Goal: Task Accomplishment & Management: Manage account settings

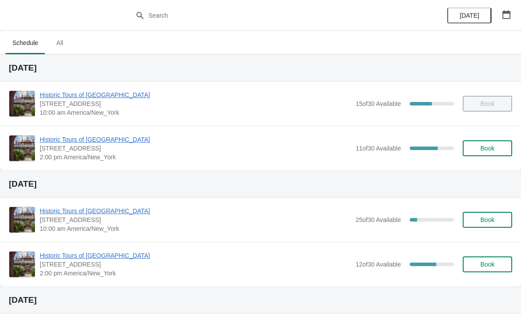
click at [78, 151] on span "[STREET_ADDRESS]" at bounding box center [195, 148] width 311 height 9
click at [62, 151] on span "[STREET_ADDRESS]" at bounding box center [195, 148] width 311 height 9
click at [117, 143] on span "Historic Tours of [GEOGRAPHIC_DATA]" at bounding box center [195, 139] width 311 height 9
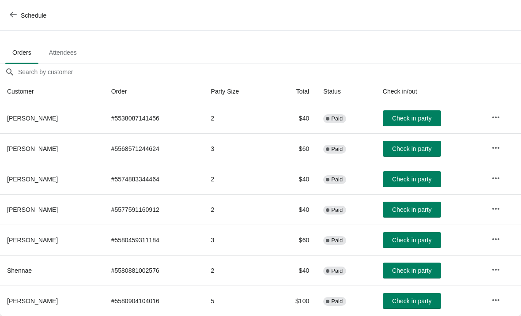
scroll to position [43, 0]
click at [12, 15] on icon "button" at bounding box center [13, 14] width 7 height 7
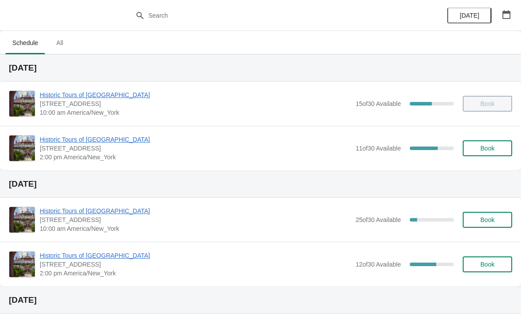
click at [488, 155] on button "Book" at bounding box center [487, 148] width 49 height 16
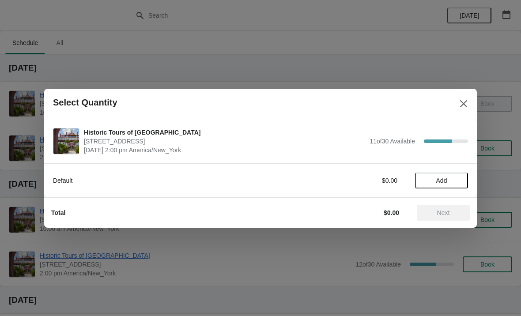
click at [462, 110] on button "Close" at bounding box center [464, 104] width 16 height 16
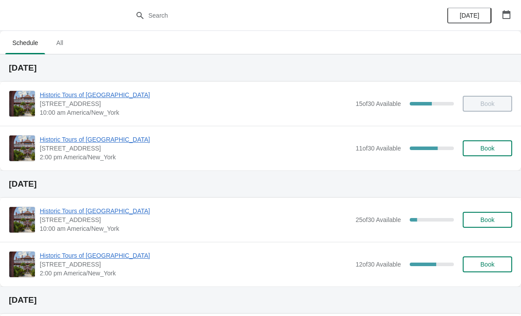
click at [491, 148] on span "Book" at bounding box center [488, 148] width 14 height 7
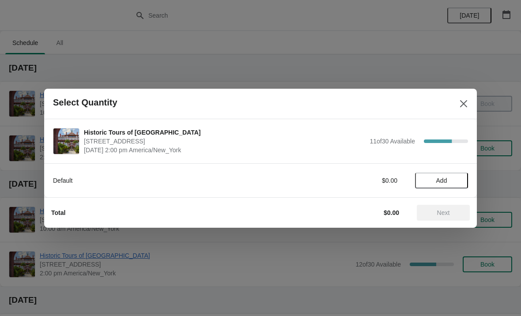
click at [448, 176] on button "Add" at bounding box center [441, 181] width 53 height 16
click at [458, 215] on span "Next" at bounding box center [443, 212] width 39 height 7
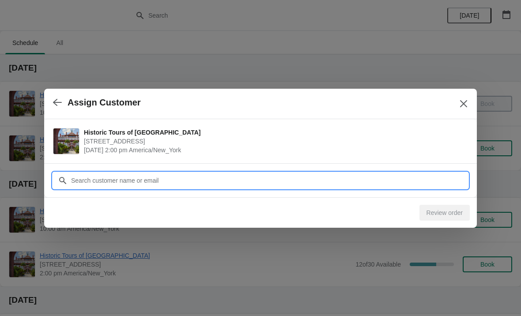
click at [285, 186] on input "Customer" at bounding box center [270, 181] width 398 height 16
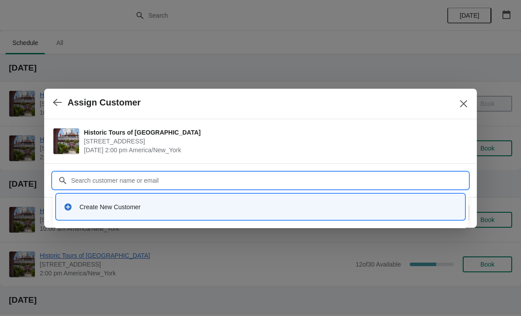
click at [300, 199] on div "Create New Customer" at bounding box center [260, 207] width 401 height 18
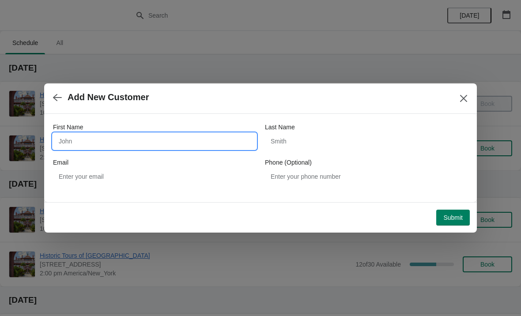
click at [88, 146] on input "First Name" at bounding box center [154, 141] width 203 height 16
type input "n"
type input "Ann"
click at [394, 132] on div "Last Name" at bounding box center [366, 136] width 203 height 27
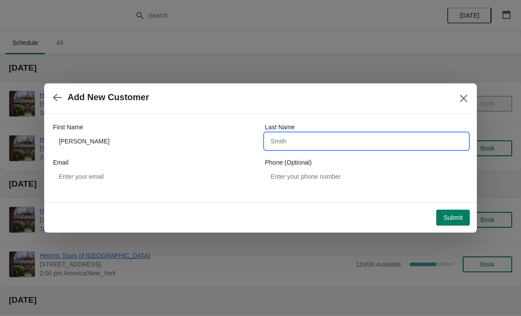
click at [371, 140] on input "Last Name" at bounding box center [366, 141] width 203 height 16
type input "Linds"
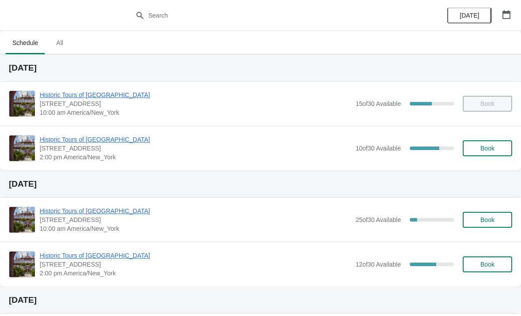
click at [123, 140] on span "Historic Tours of [GEOGRAPHIC_DATA]" at bounding box center [195, 139] width 311 height 9
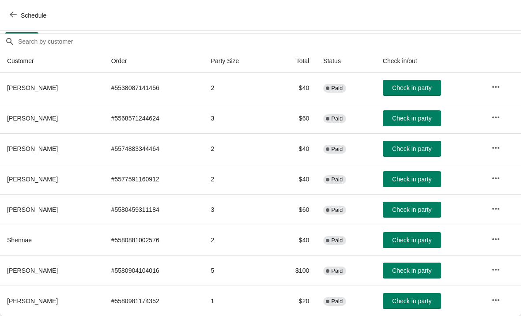
scroll to position [74, 0]
click at [423, 306] on button "Check in party" at bounding box center [412, 301] width 58 height 16
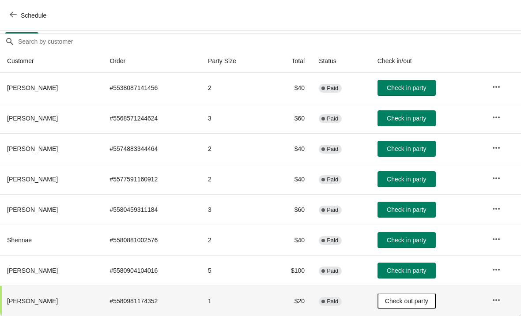
click at [423, 276] on button "Check in party" at bounding box center [407, 271] width 58 height 16
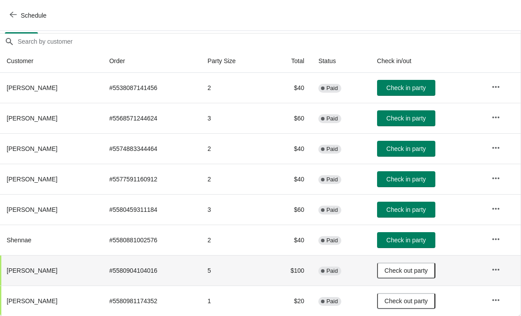
scroll to position [74, 0]
click at [420, 244] on button "Check in party" at bounding box center [406, 240] width 58 height 16
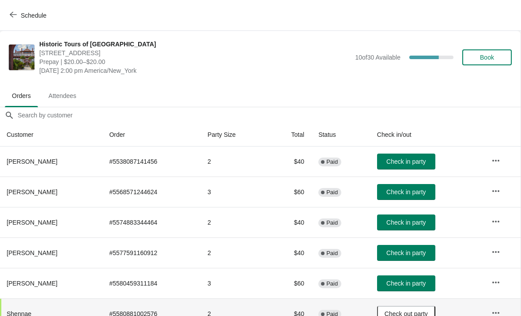
scroll to position [0, 0]
click at [485, 61] on span "Book" at bounding box center [487, 57] width 14 height 7
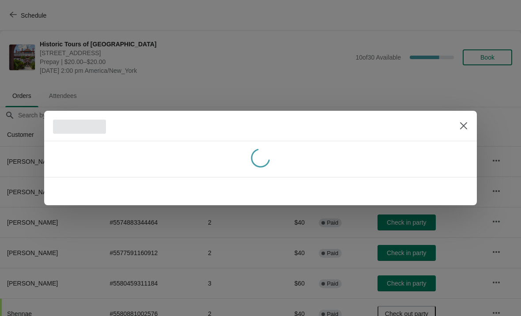
scroll to position [0, 0]
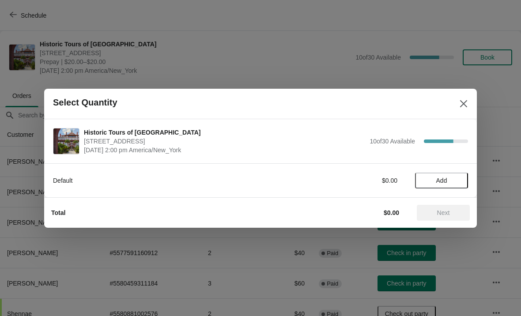
click at [445, 199] on div "Total $0.00 Next" at bounding box center [257, 209] width 426 height 23
click at [443, 183] on span "Add" at bounding box center [441, 180] width 11 height 7
click at [456, 188] on div "Default $20.00 1" at bounding box center [260, 181] width 415 height 16
click at [460, 178] on icon at bounding box center [456, 180] width 9 height 9
click at [451, 218] on button "Next" at bounding box center [443, 213] width 53 height 16
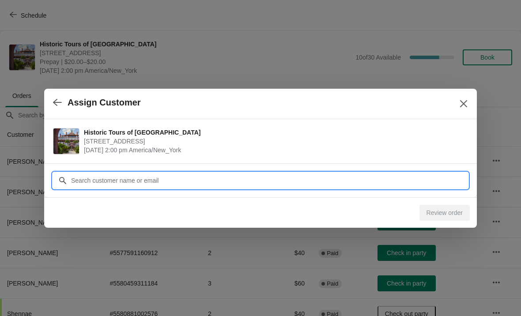
click at [364, 173] on input "Customer" at bounding box center [270, 181] width 398 height 16
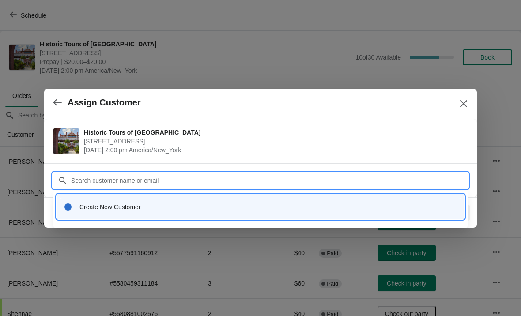
click at [227, 213] on div "Create New Customer" at bounding box center [260, 207] width 401 height 18
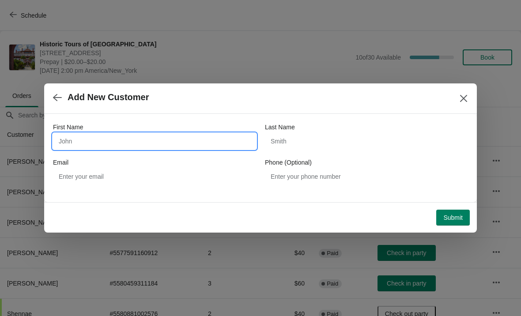
click at [196, 142] on input "First Name" at bounding box center [154, 141] width 203 height 16
type input "Mark"
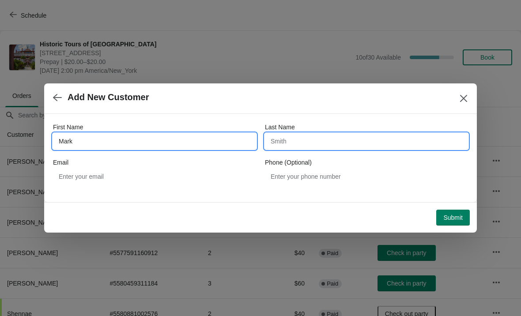
click at [385, 144] on input "Last Name" at bounding box center [366, 141] width 203 height 16
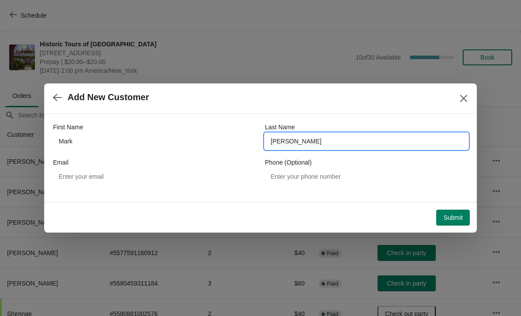
type input "Jones"
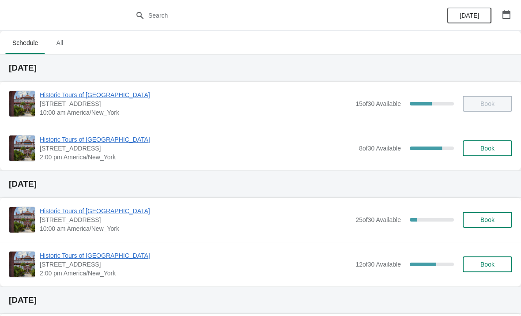
click at [99, 155] on span "2:00 pm America/New_York" at bounding box center [197, 157] width 315 height 9
click at [102, 140] on span "Historic Tours of [GEOGRAPHIC_DATA]" at bounding box center [197, 139] width 315 height 9
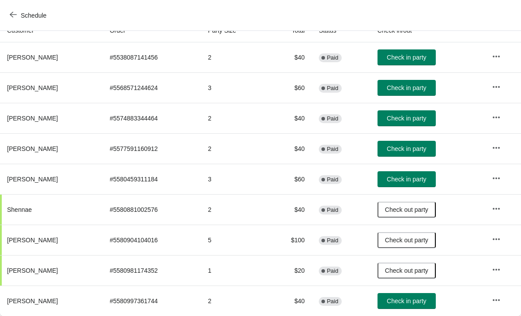
scroll to position [104, 0]
click at [417, 54] on span "Check in party" at bounding box center [406, 57] width 39 height 7
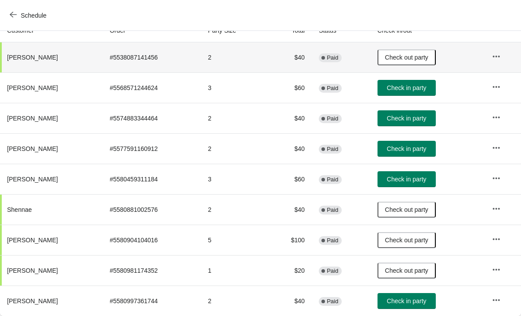
click at [407, 182] on span "Check in party" at bounding box center [406, 179] width 39 height 7
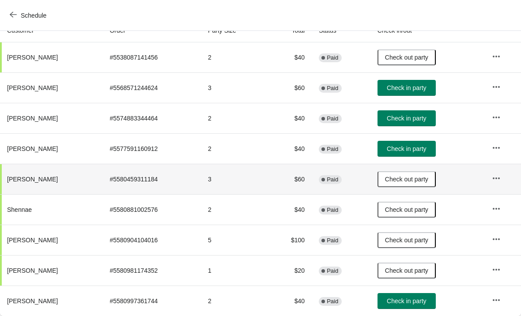
click at [406, 120] on span "Check in party" at bounding box center [406, 118] width 39 height 7
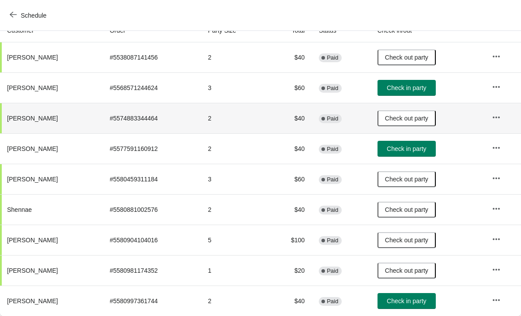
click at [390, 151] on span "Check in party" at bounding box center [406, 148] width 39 height 7
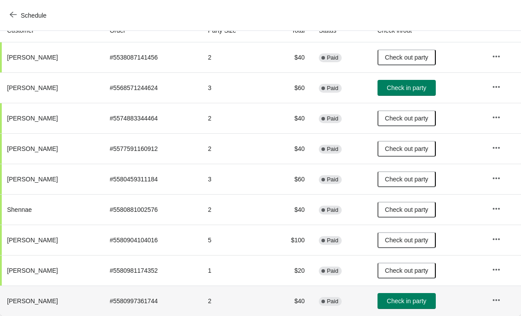
click at [402, 314] on td "Check in party" at bounding box center [428, 301] width 114 height 30
click at [417, 306] on button "Check in party" at bounding box center [407, 301] width 58 height 16
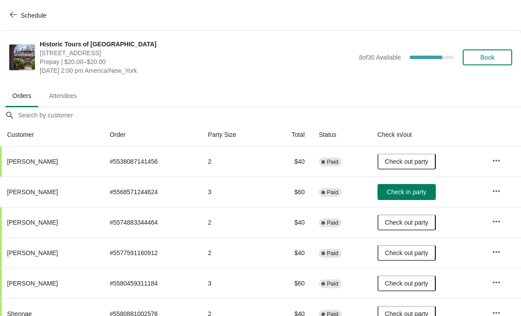
scroll to position [0, 0]
